Goal: Task Accomplishment & Management: Use online tool/utility

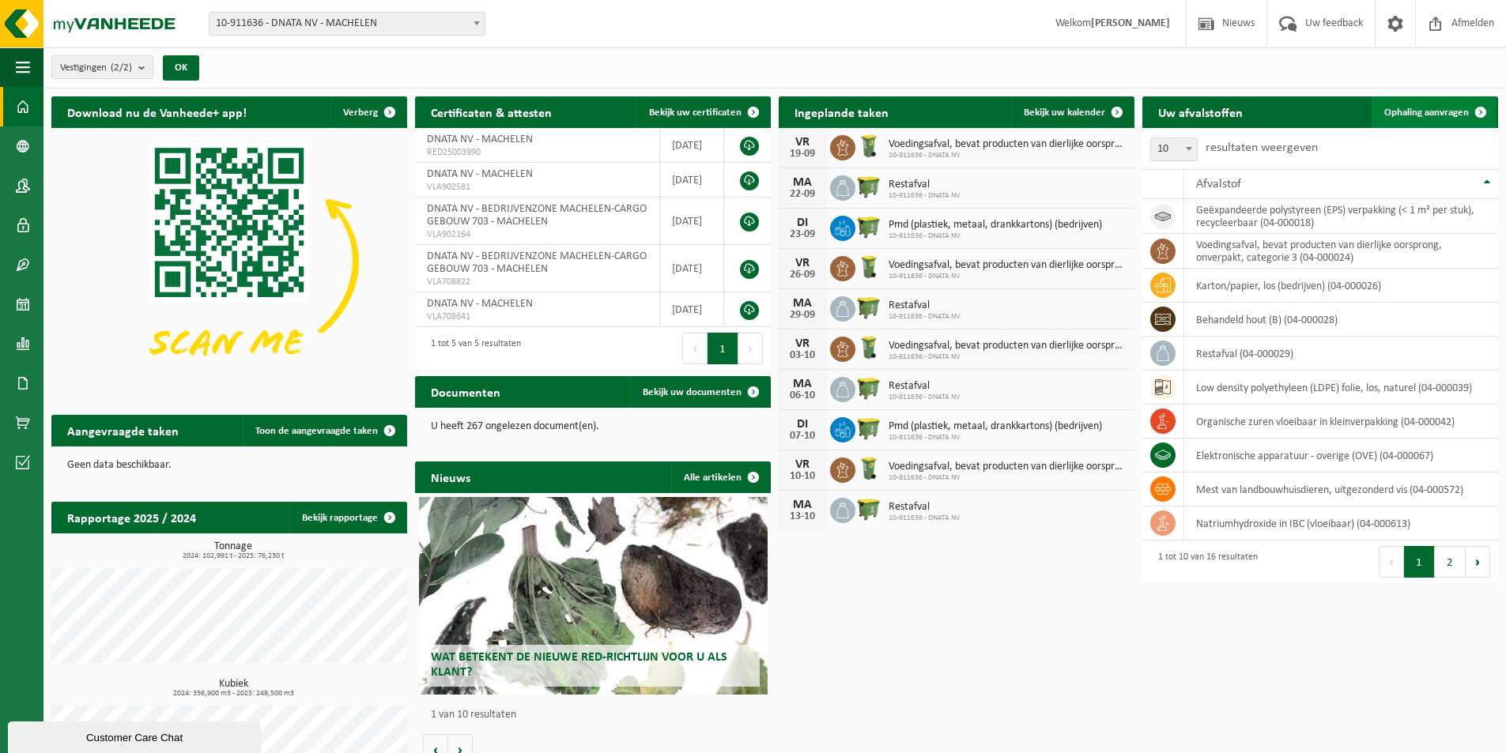
click at [1431, 111] on span "Ophaling aanvragen" at bounding box center [1426, 112] width 85 height 10
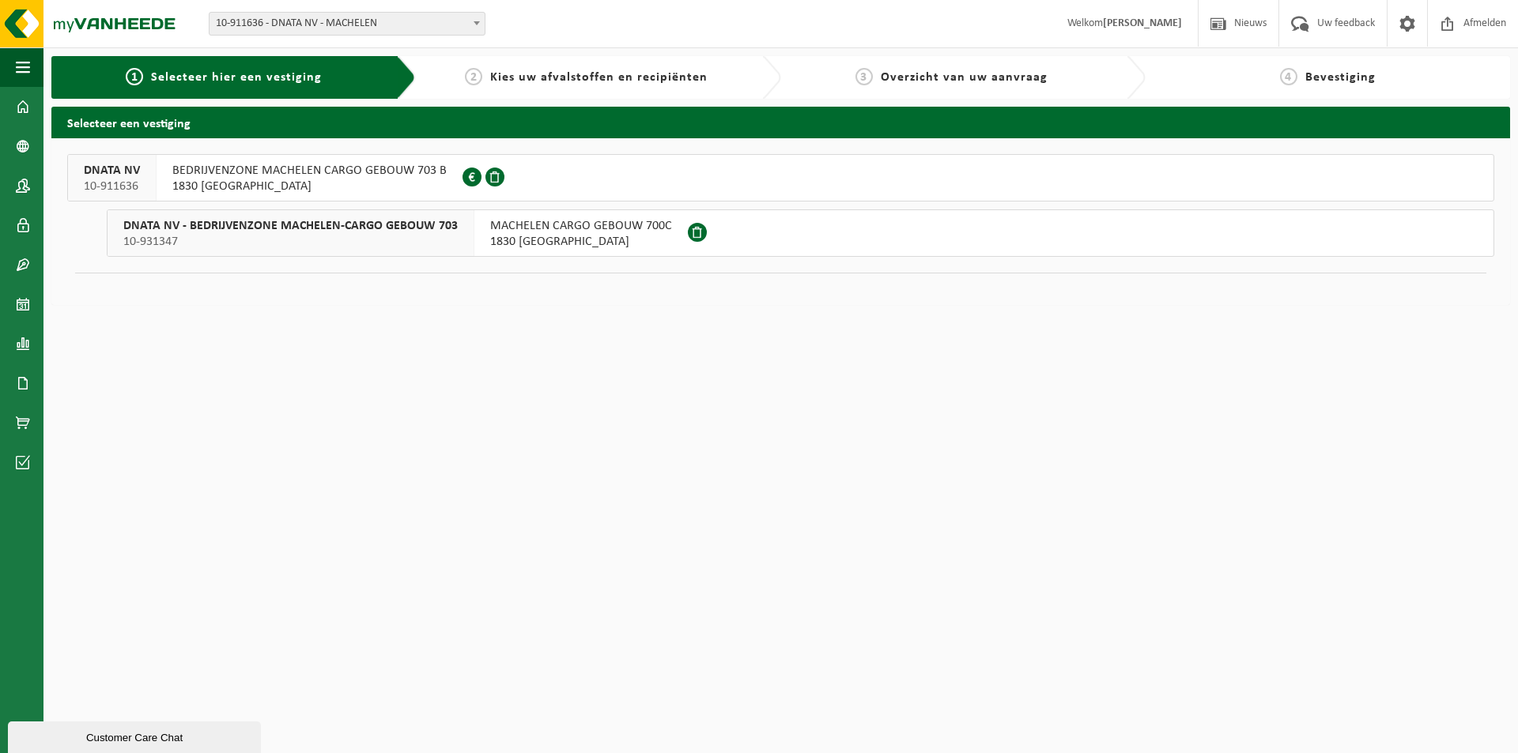
click at [492, 170] on span at bounding box center [494, 177] width 19 height 19
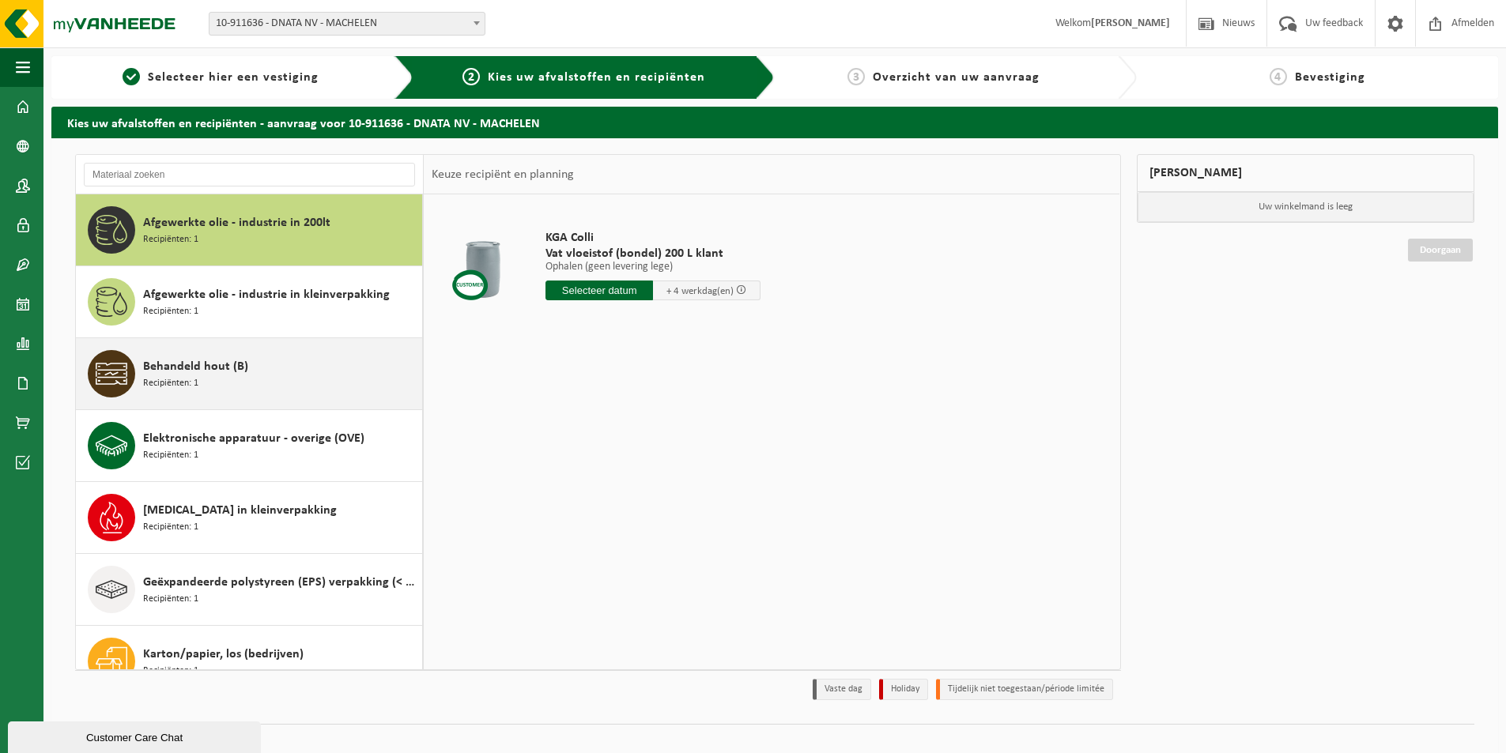
click at [322, 382] on div "Behandeld hout (B) Recipiënten: 1" at bounding box center [280, 373] width 275 height 47
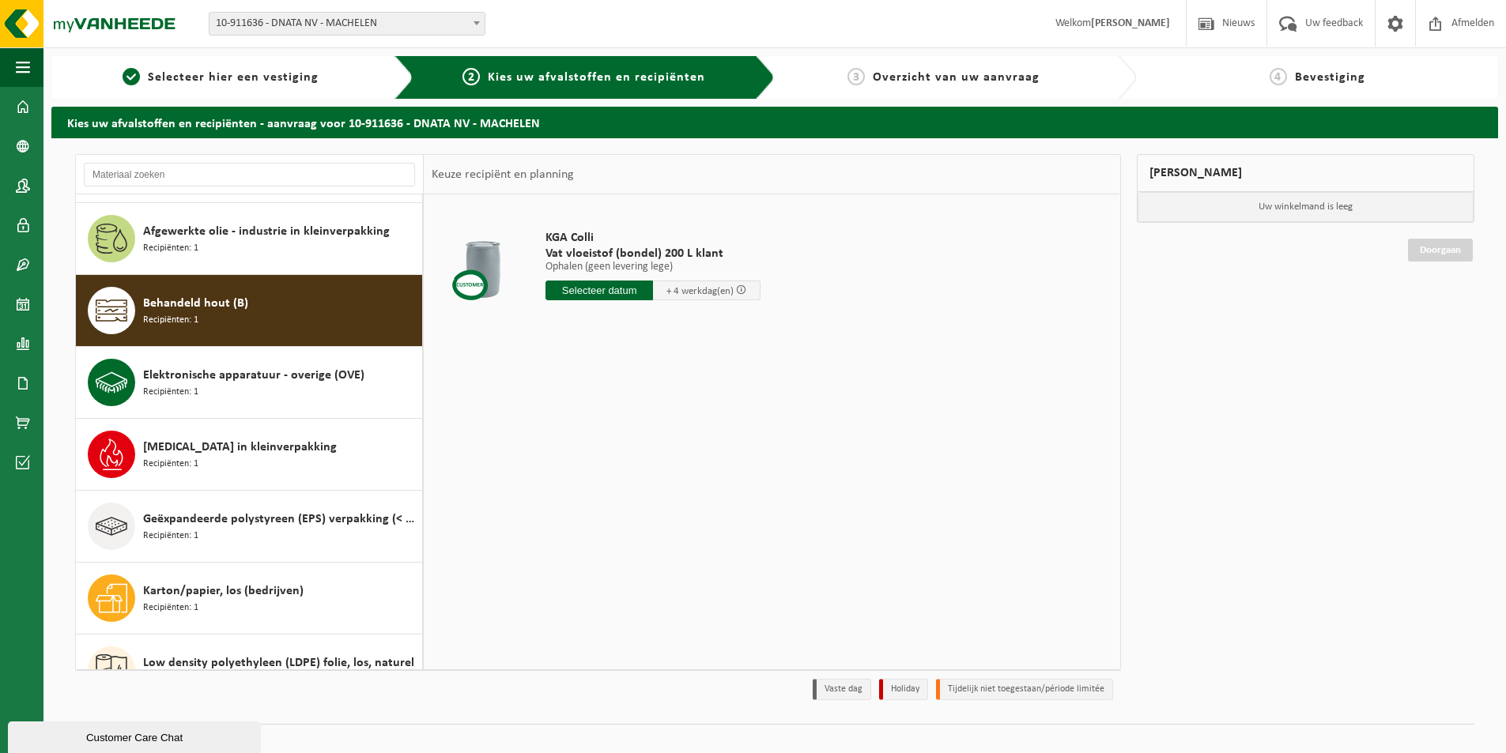
scroll to position [144, 0]
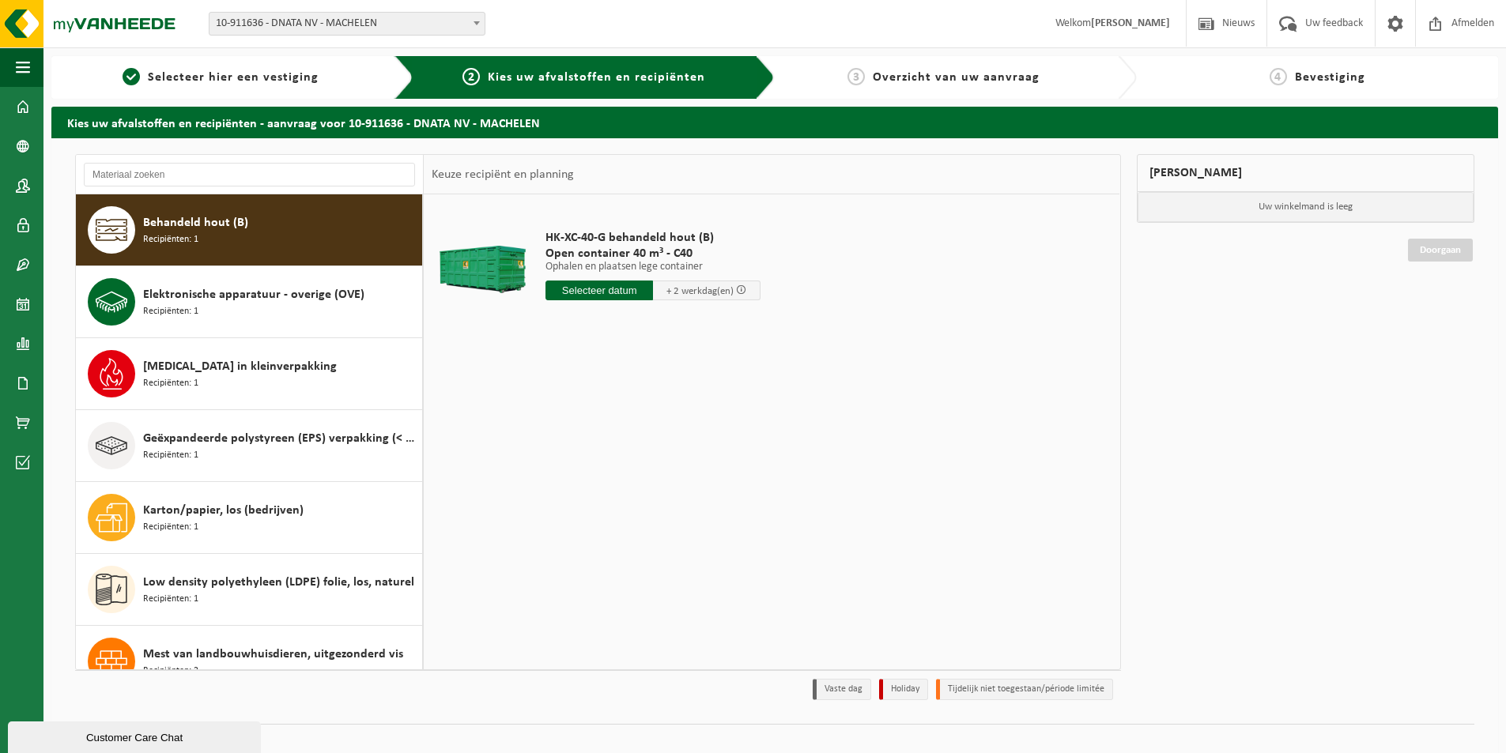
click at [635, 289] on input "text" at bounding box center [598, 291] width 107 height 20
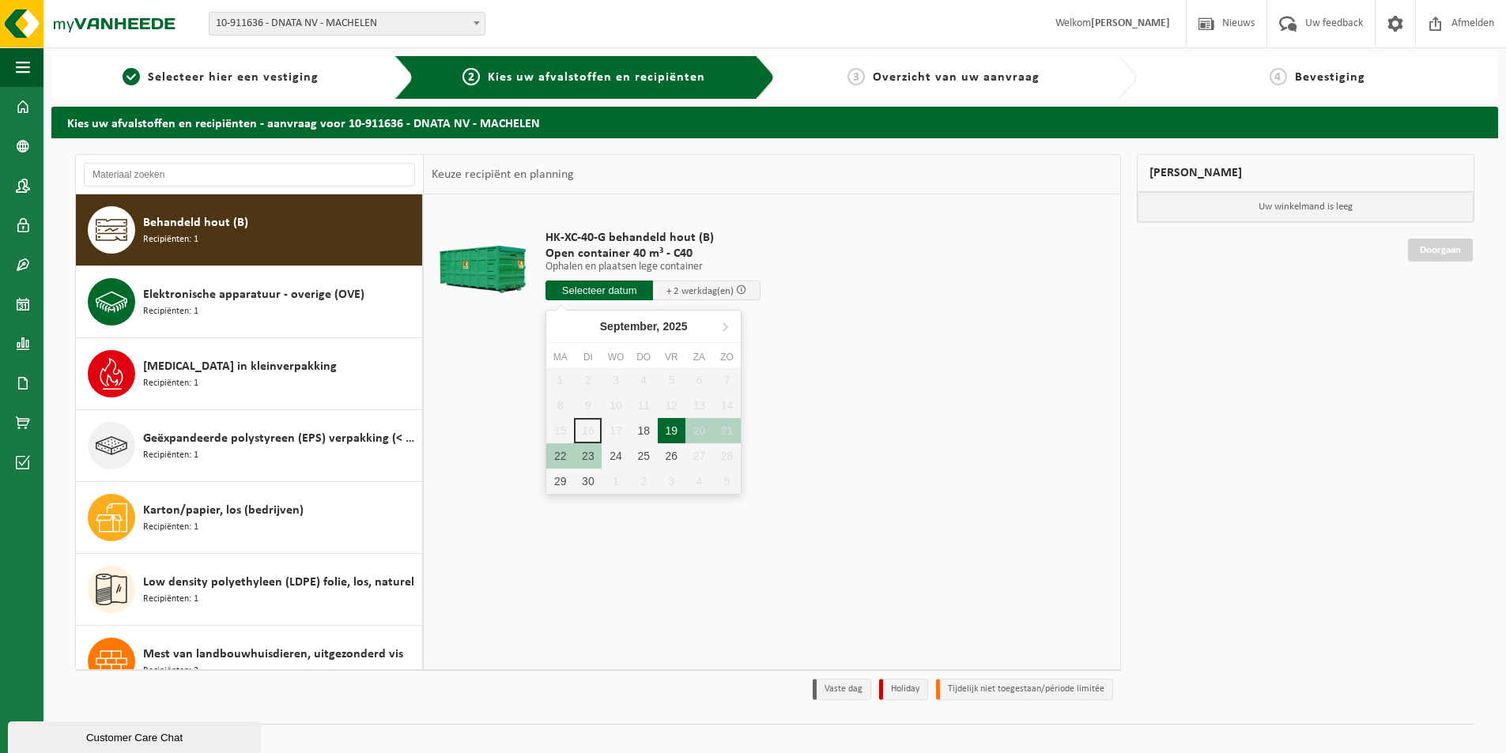
click at [669, 428] on div "19" at bounding box center [672, 430] width 28 height 25
type input "Van [DATE]"
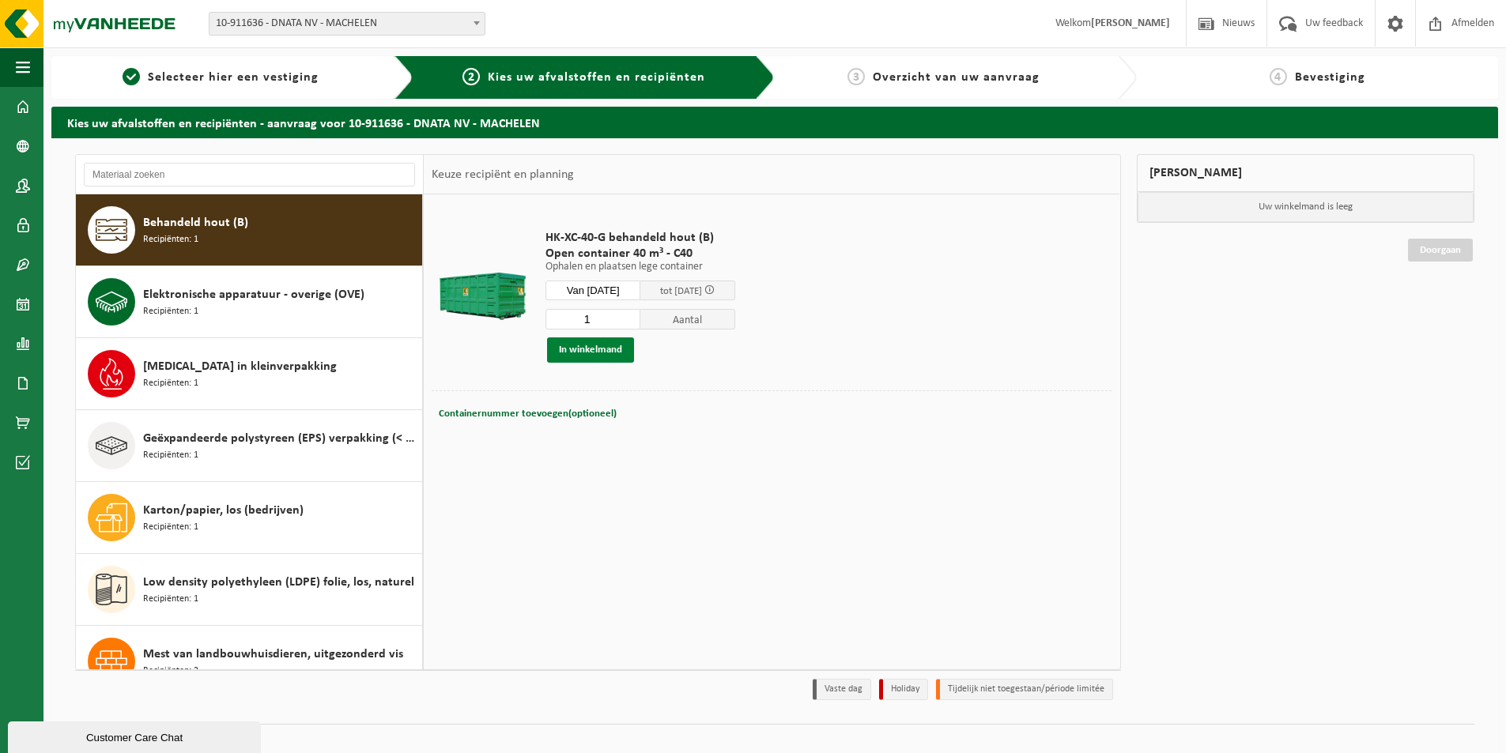
click at [611, 351] on button "In winkelmand" at bounding box center [590, 350] width 87 height 25
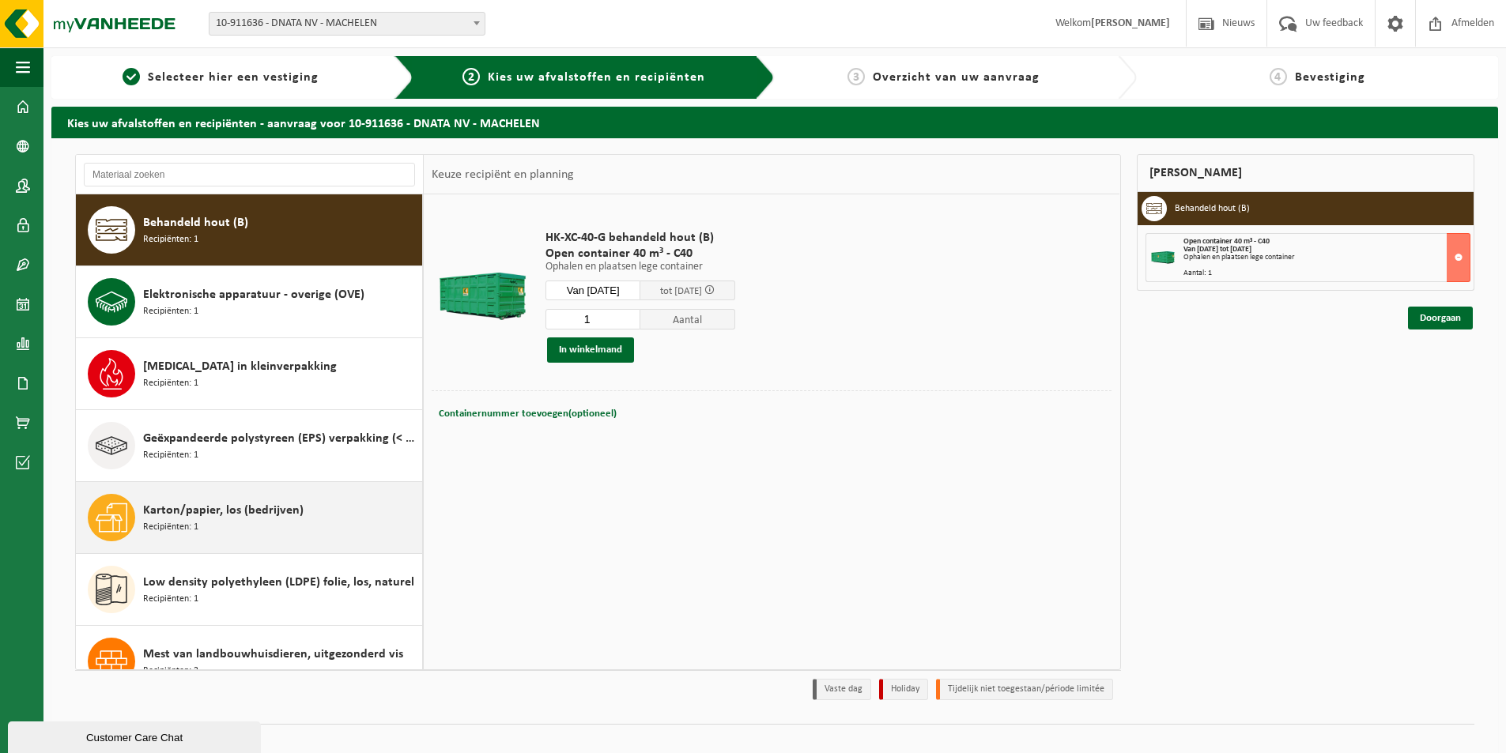
click at [326, 515] on div "Karton/papier, los (bedrijven) Recipiënten: 1" at bounding box center [280, 517] width 275 height 47
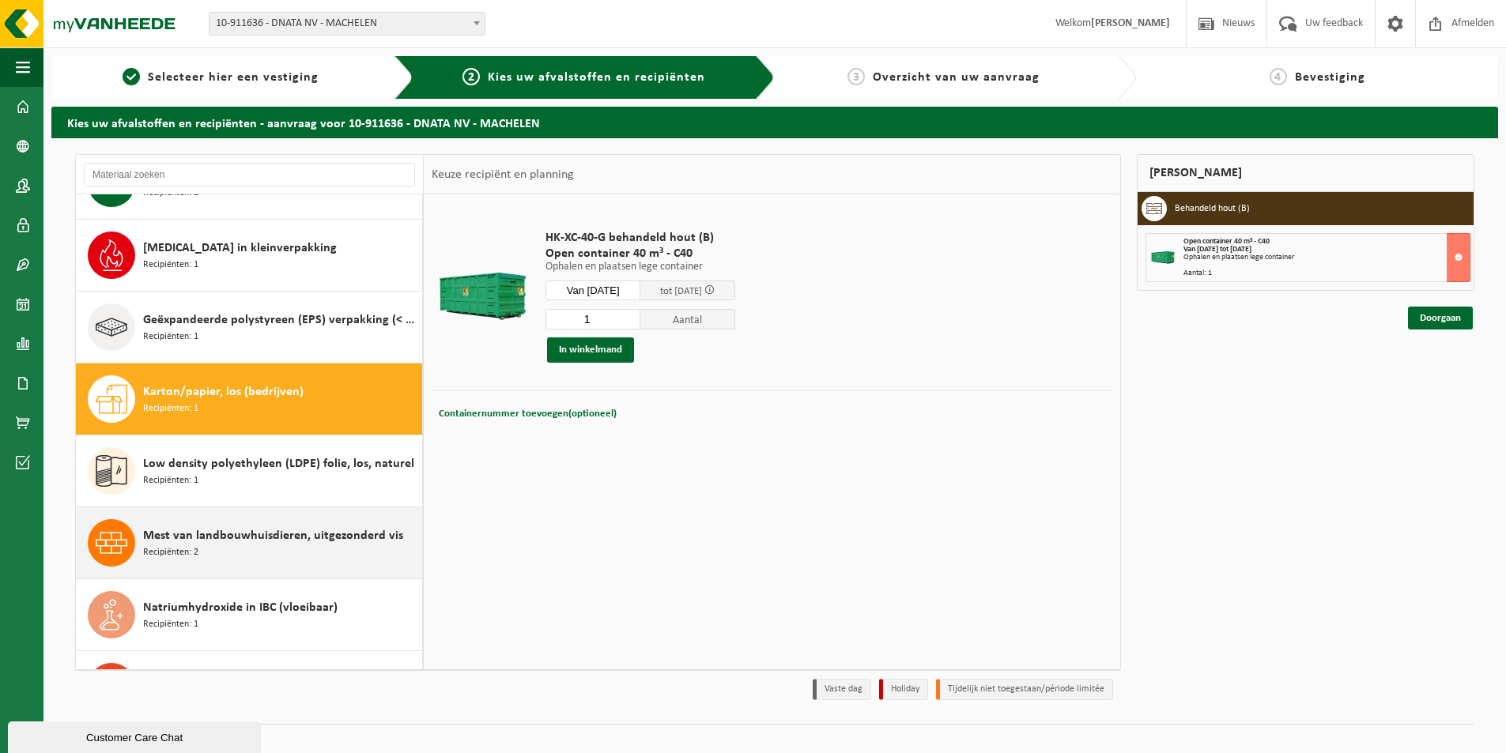
scroll to position [432, 0]
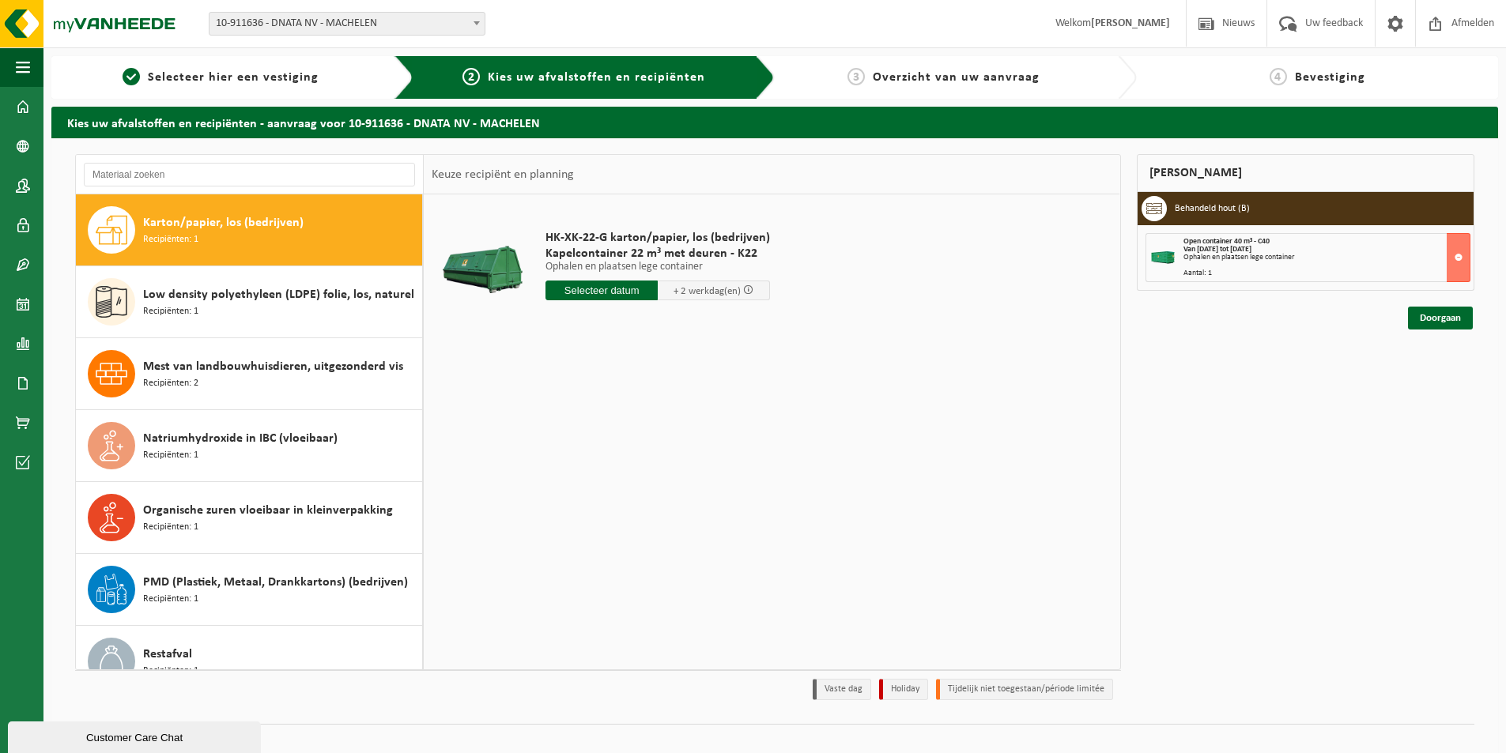
click at [635, 293] on input "text" at bounding box center [601, 291] width 112 height 20
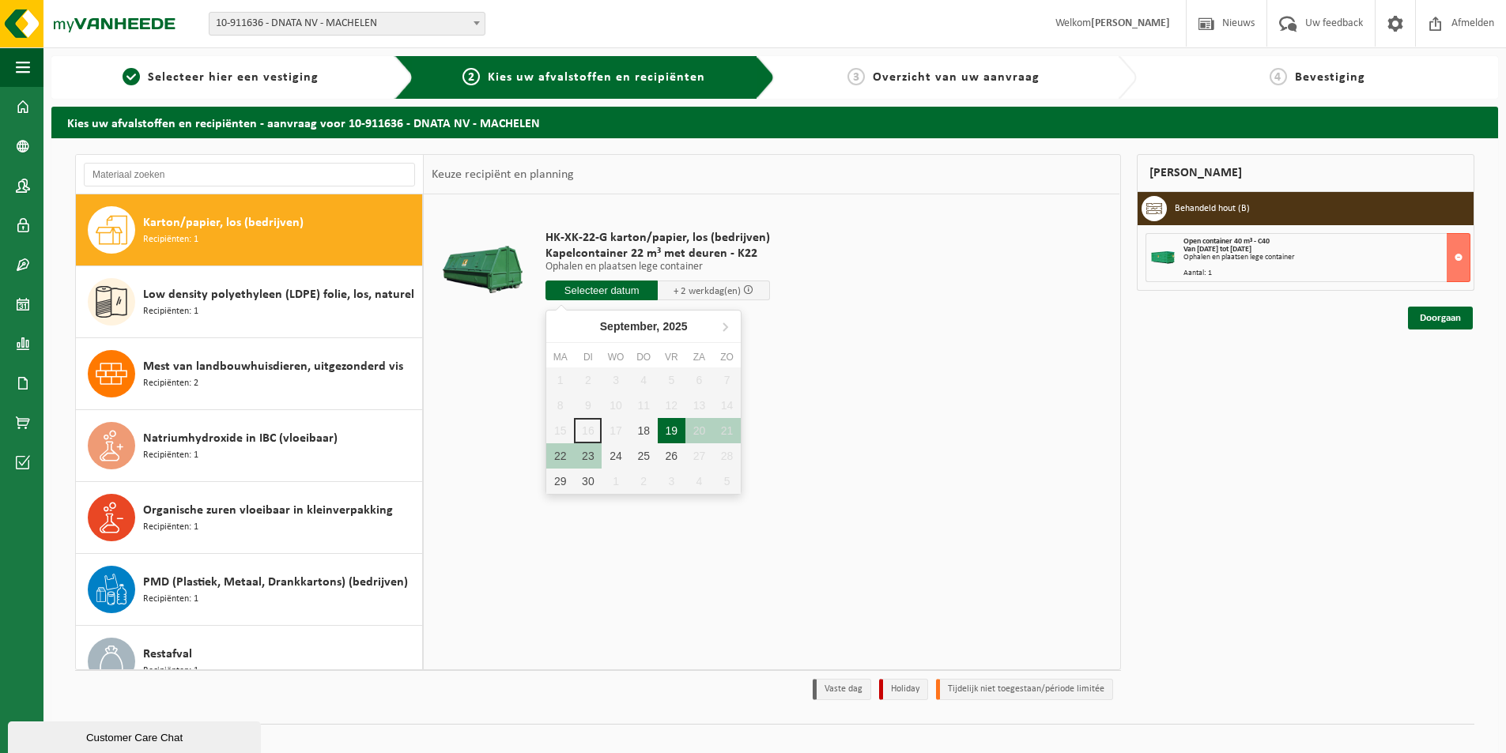
click at [670, 428] on div "19" at bounding box center [672, 430] width 28 height 25
type input "Van 2025-09-19"
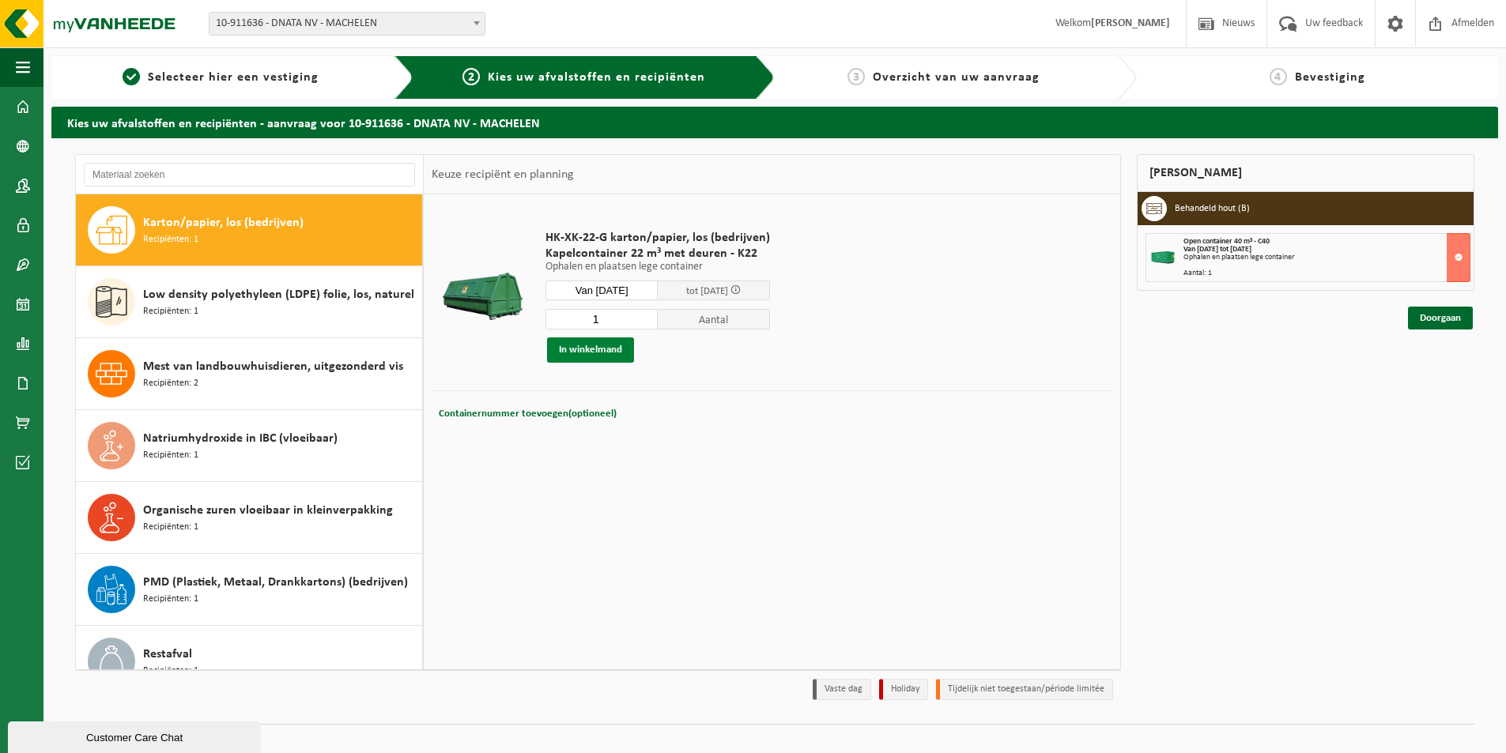
click at [601, 347] on button "In winkelmand" at bounding box center [590, 350] width 87 height 25
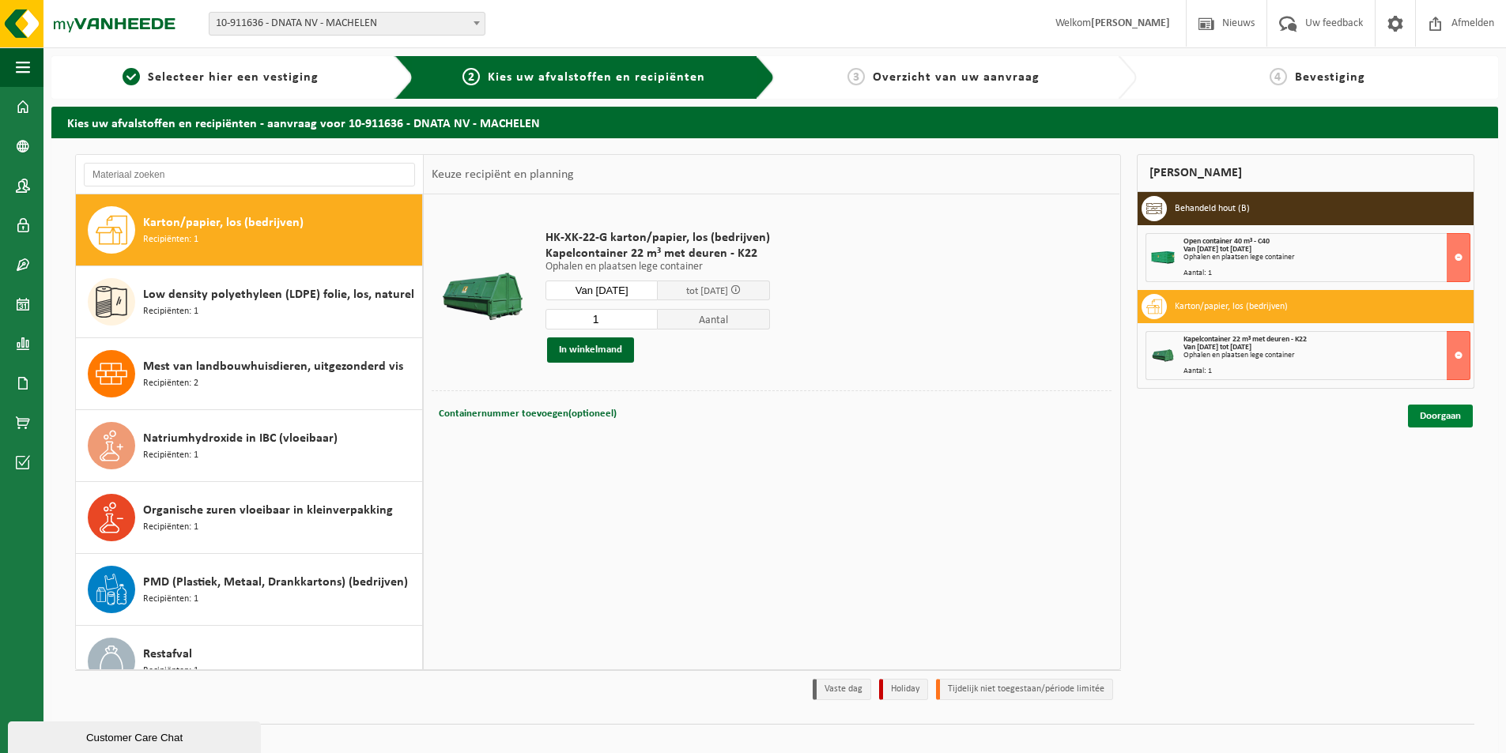
click at [1439, 414] on link "Doorgaan" at bounding box center [1440, 416] width 65 height 23
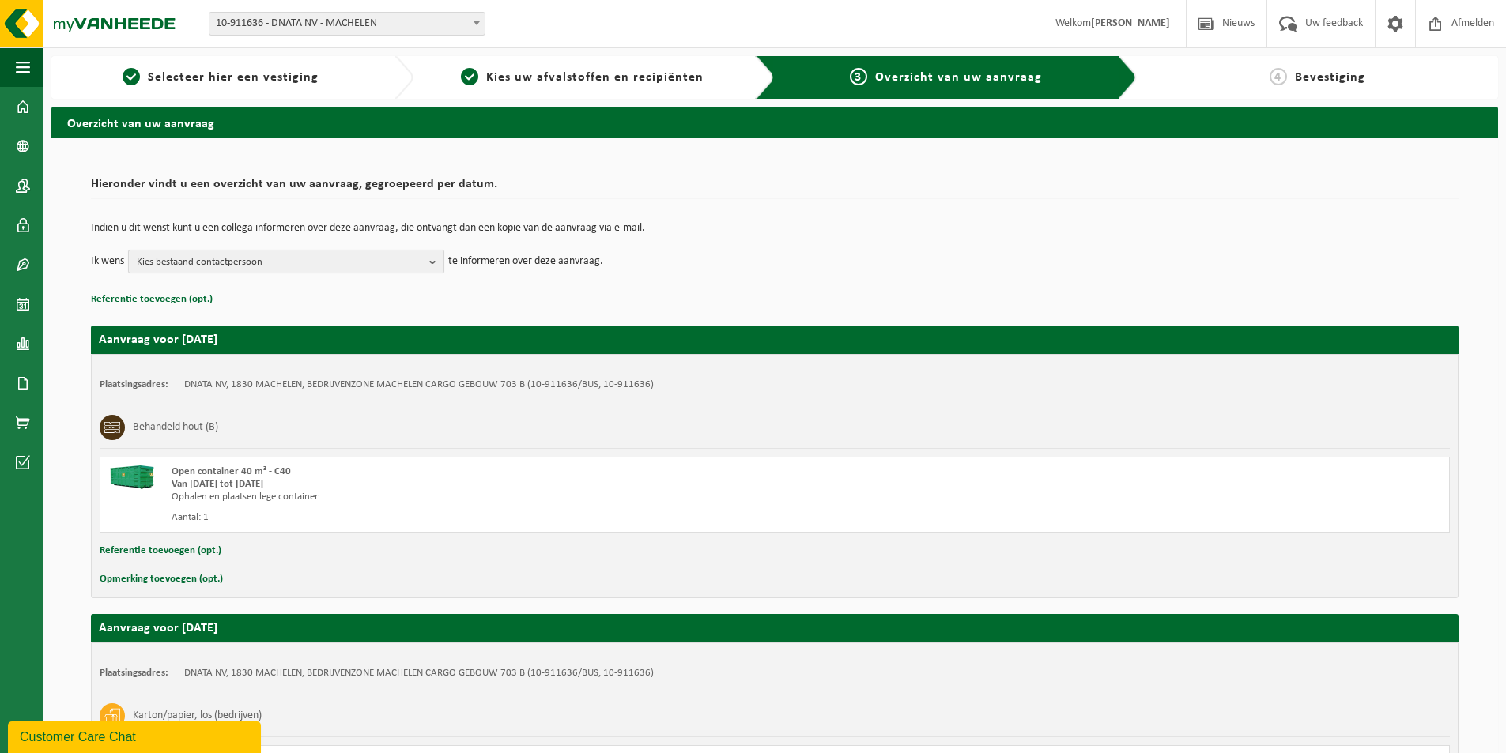
click at [432, 262] on b "button" at bounding box center [436, 262] width 14 height 22
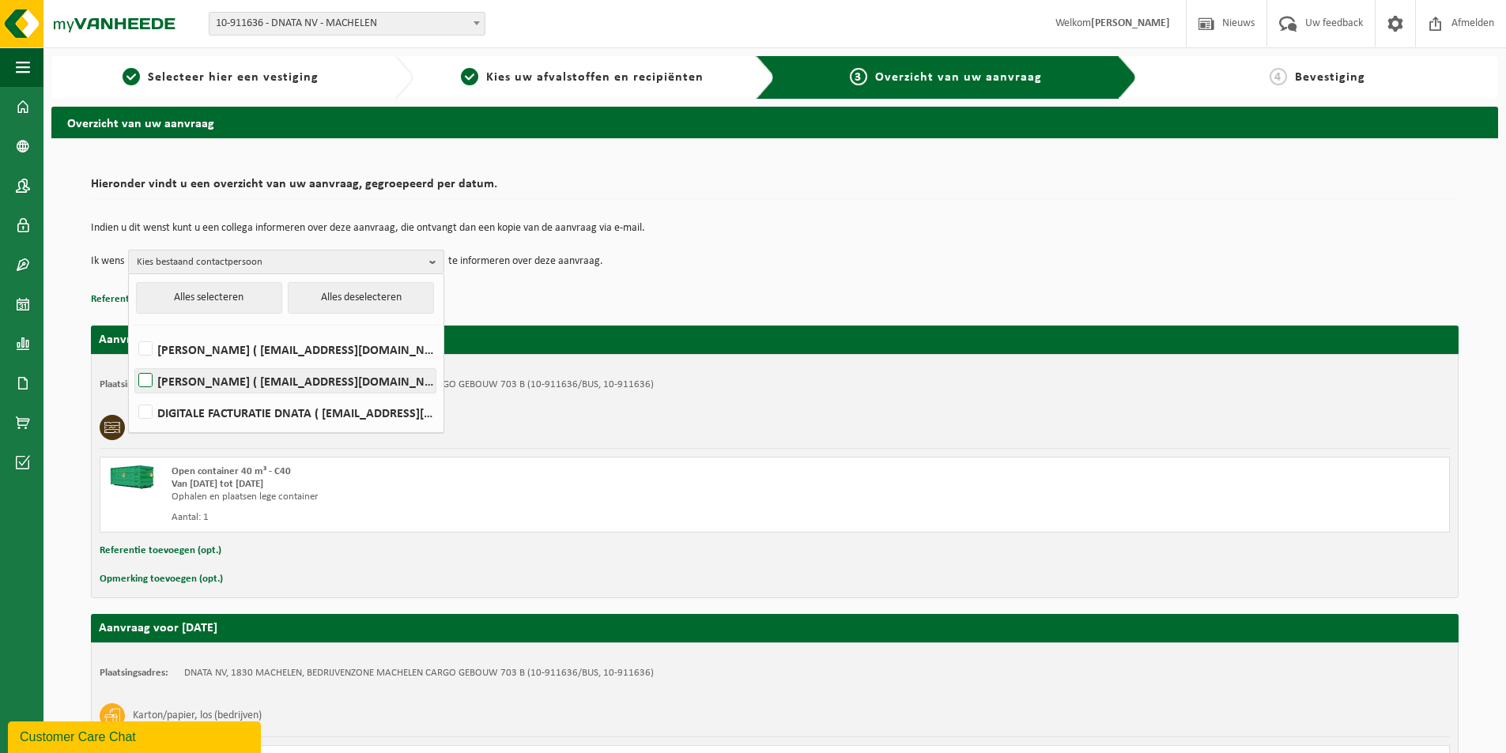
click at [148, 378] on label "Jurgen Debraekeleer ( jurgen.debraekeleer@dnata.be )" at bounding box center [285, 381] width 300 height 24
click at [133, 361] on input "Jurgen Debraekeleer ( jurgen.debraekeleer@dnata.be )" at bounding box center [132, 360] width 1 height 1
checkbox input "true"
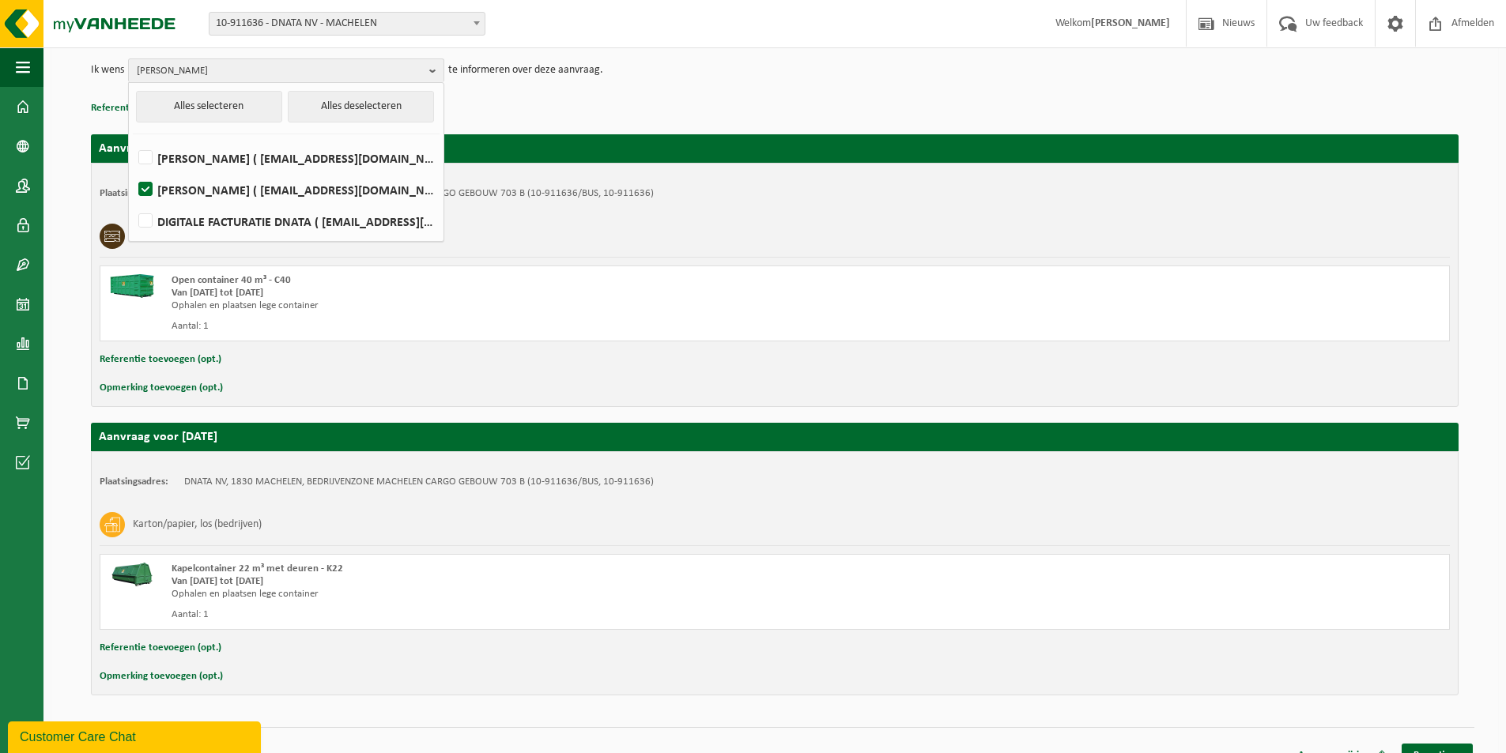
scroll to position [213, 0]
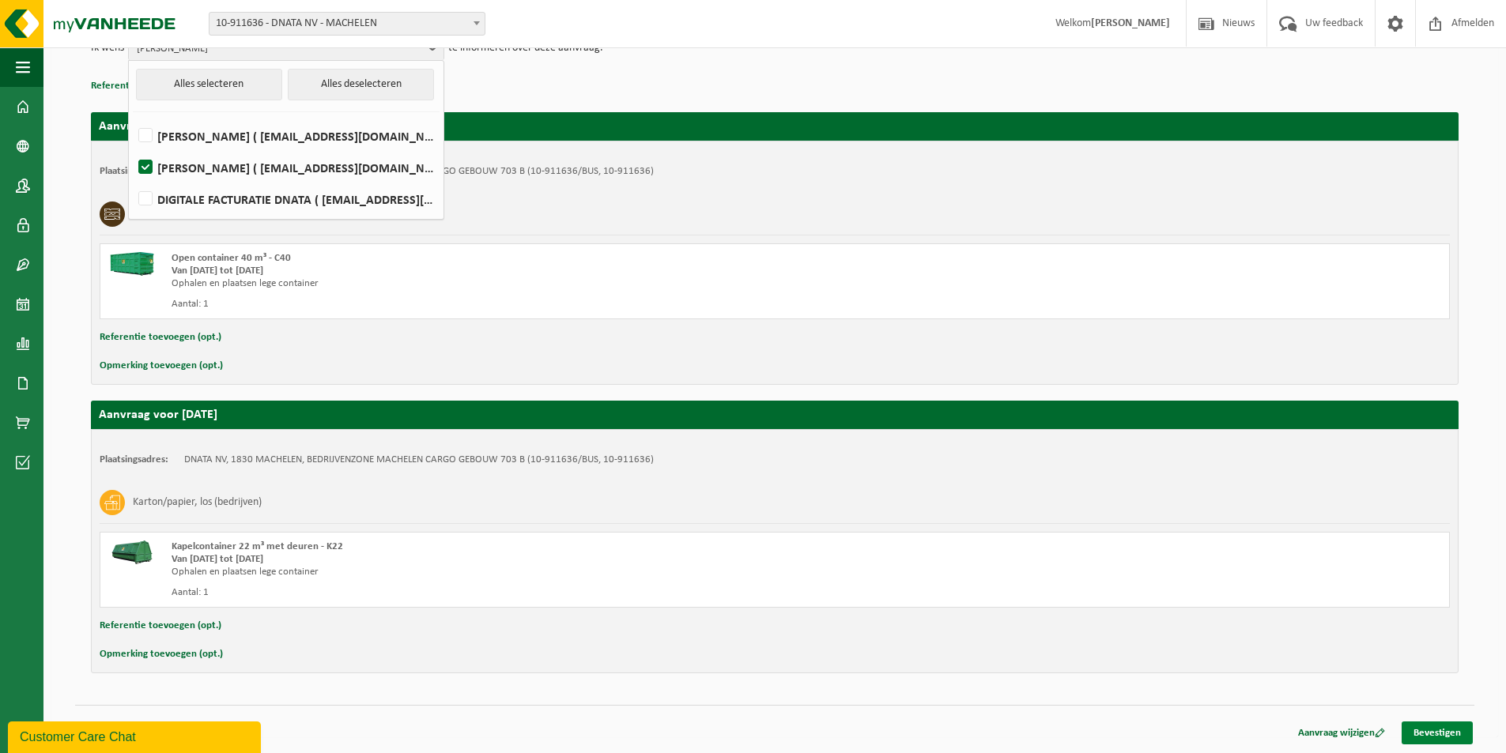
click at [1439, 729] on link "Bevestigen" at bounding box center [1436, 733] width 71 height 23
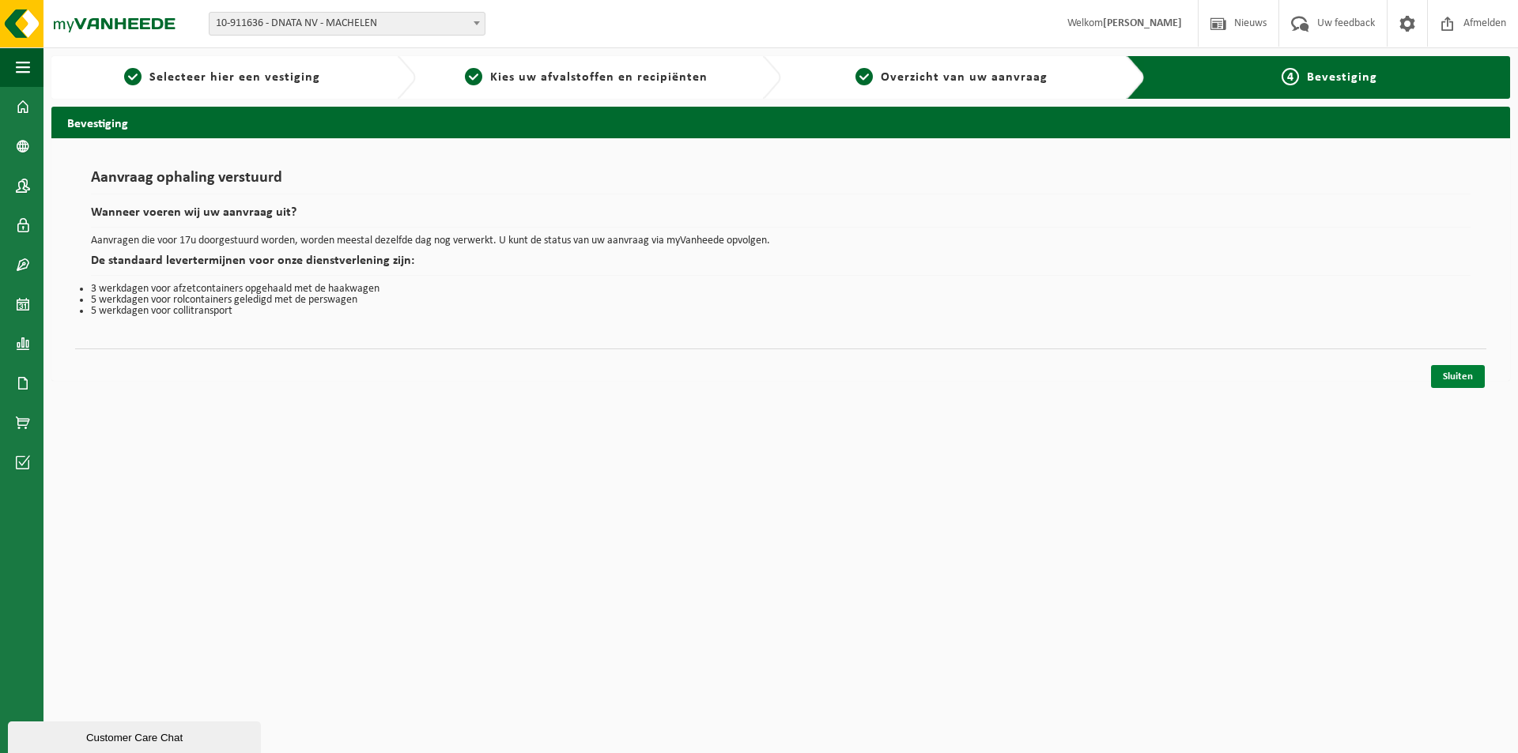
click at [1446, 371] on link "Sluiten" at bounding box center [1458, 376] width 54 height 23
